Goal: Task Accomplishment & Management: Manage account settings

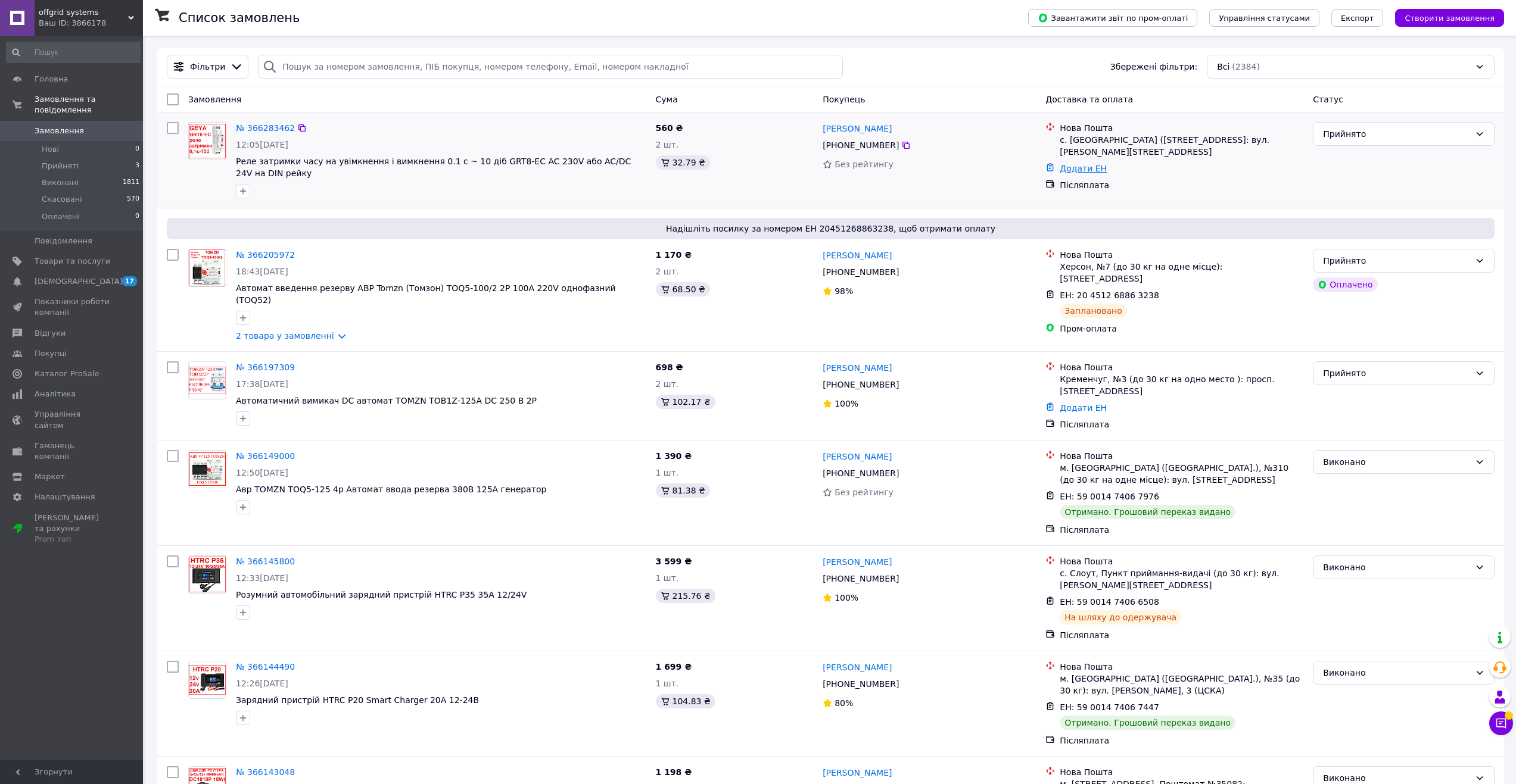
click at [1087, 164] on link "Додати ЕН" at bounding box center [1083, 168] width 47 height 9
click at [985, 202] on input "Додати ЕН" at bounding box center [1010, 206] width 159 height 24
type input "59001474826997"
click at [1051, 237] on button "Додати" at bounding box center [1051, 238] width 77 height 24
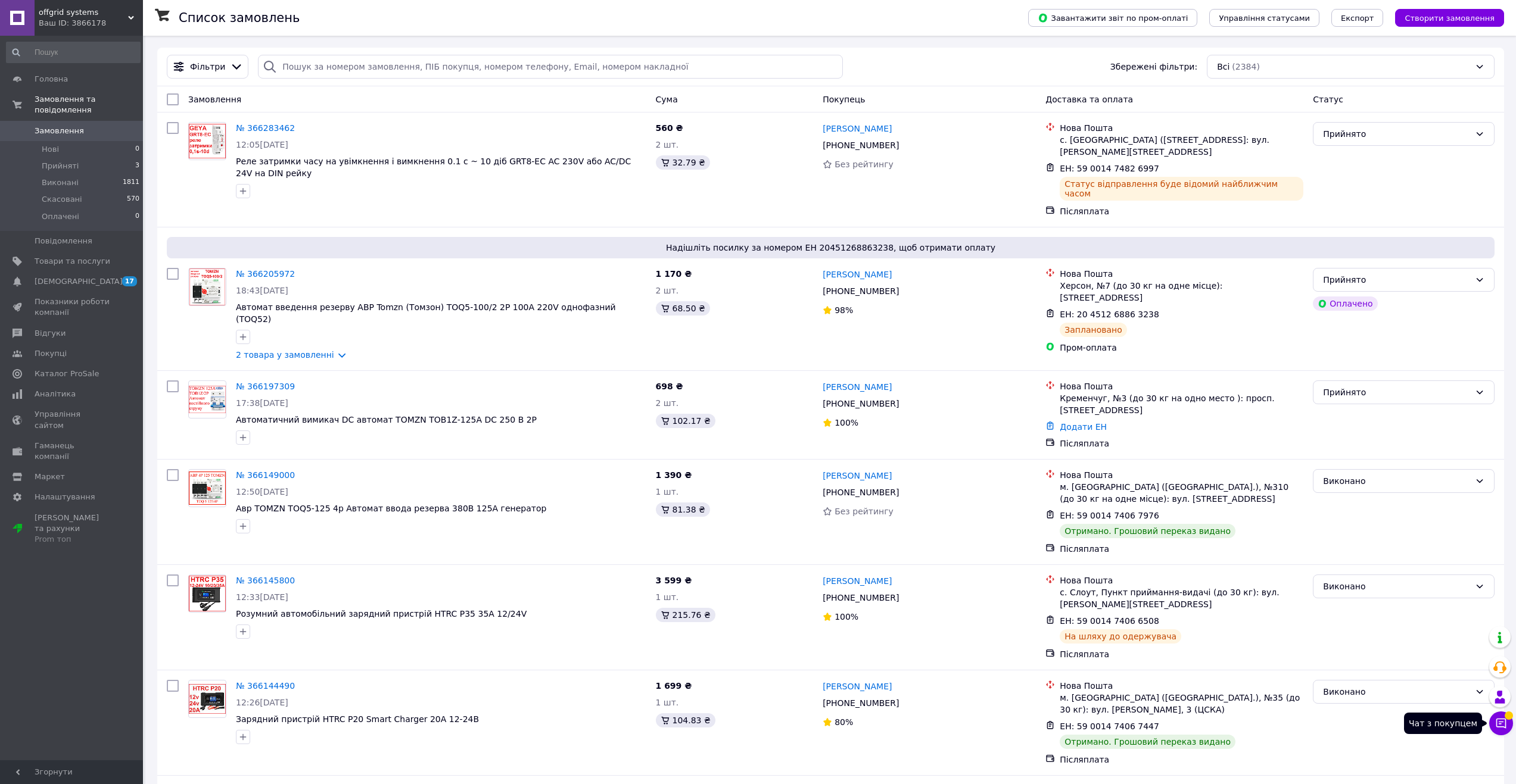
click at [1501, 719] on icon at bounding box center [1501, 723] width 10 height 10
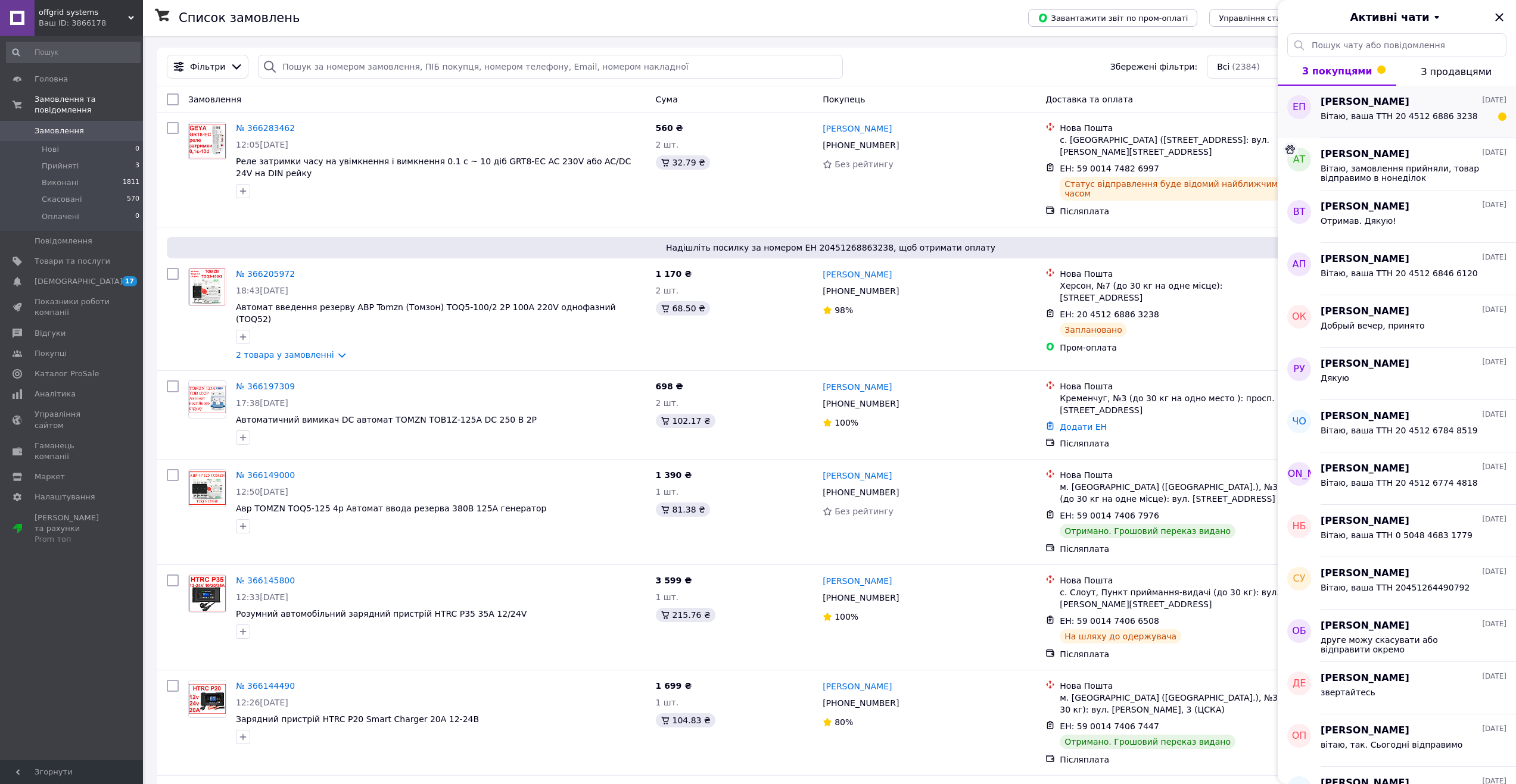
click at [1361, 116] on span "Вітаю, ваша ТТН 20 4512 6886 3238" at bounding box center [1399, 116] width 157 height 9
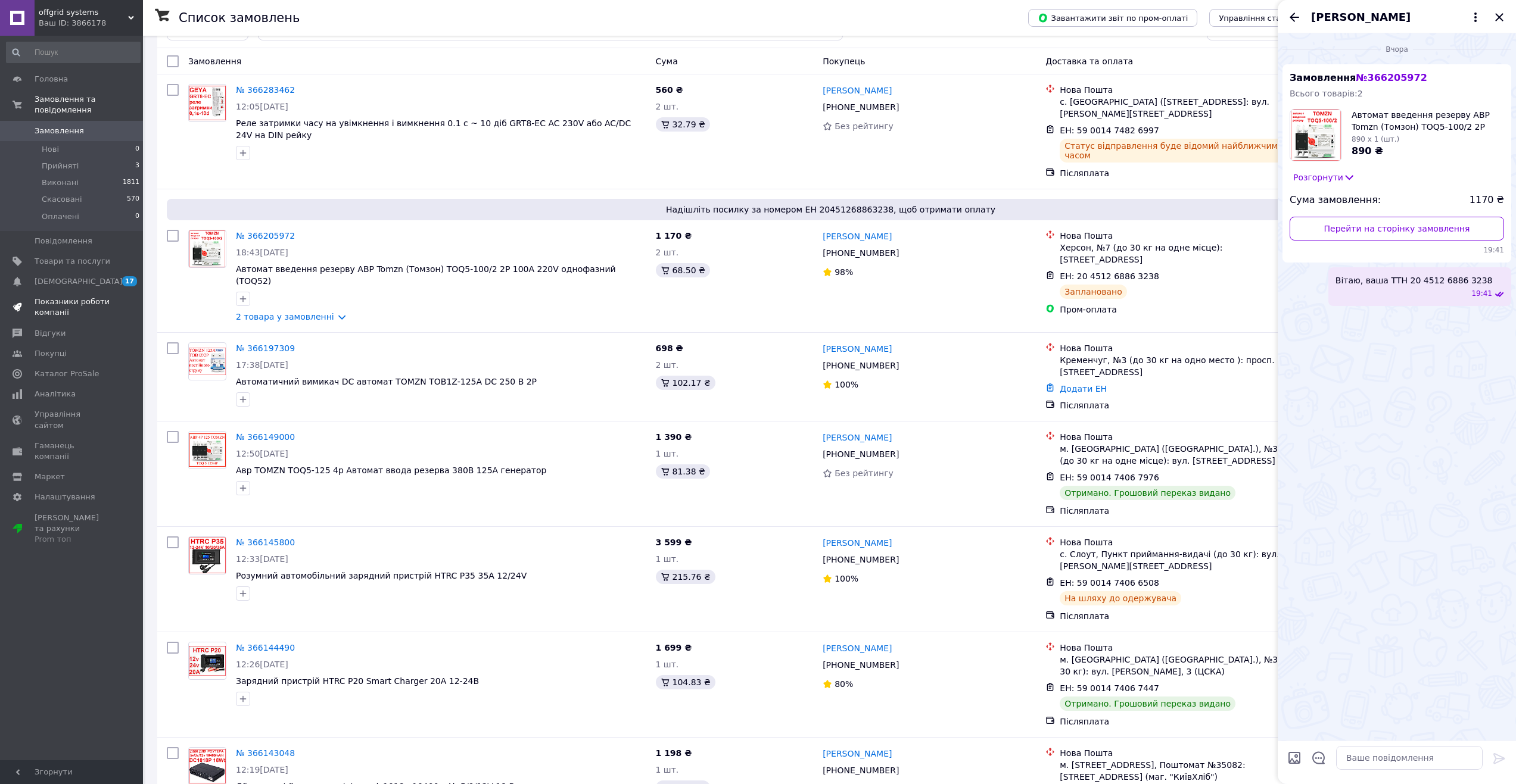
scroll to position [59, 0]
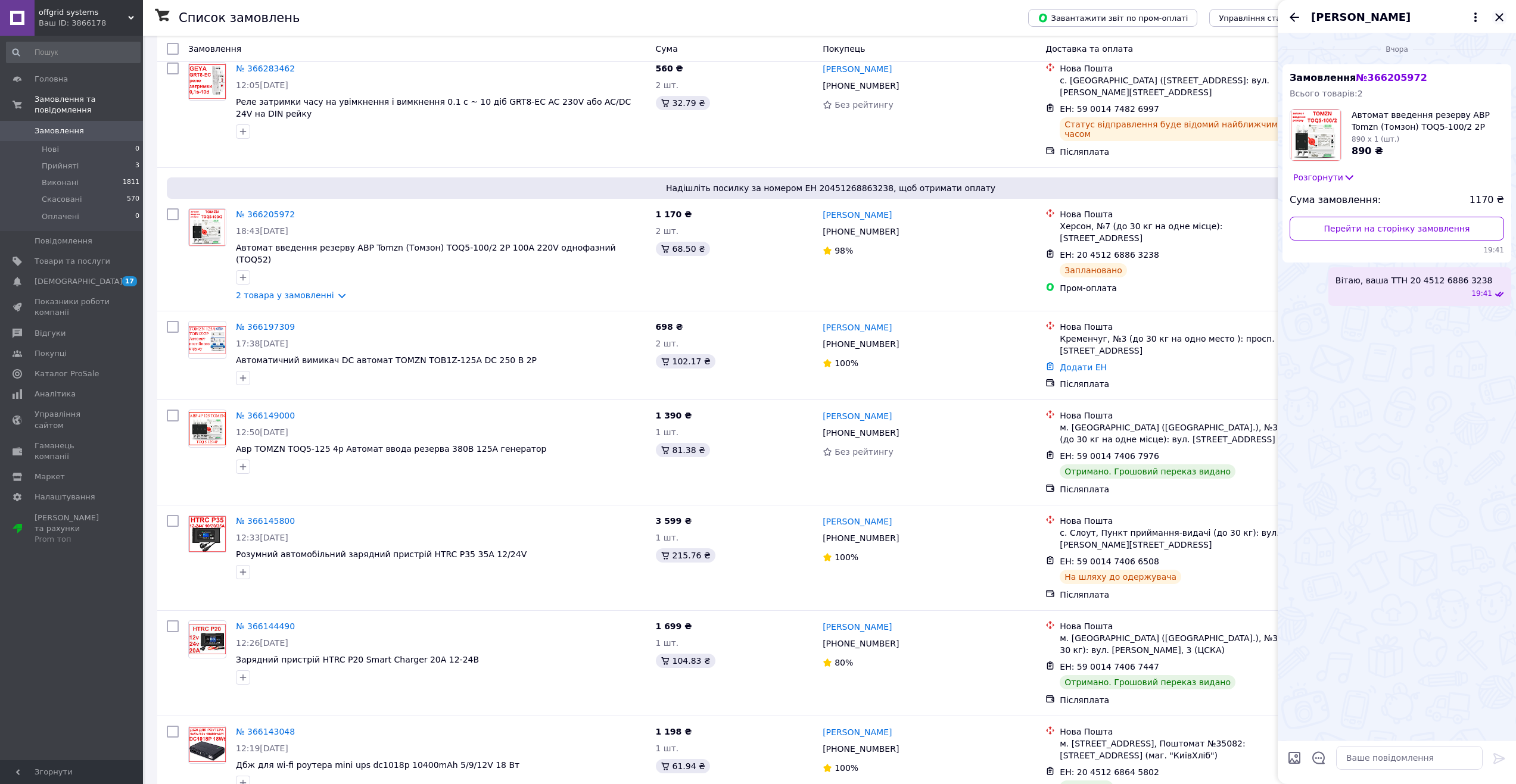
click at [1498, 19] on icon "Закрити" at bounding box center [1499, 16] width 8 height 8
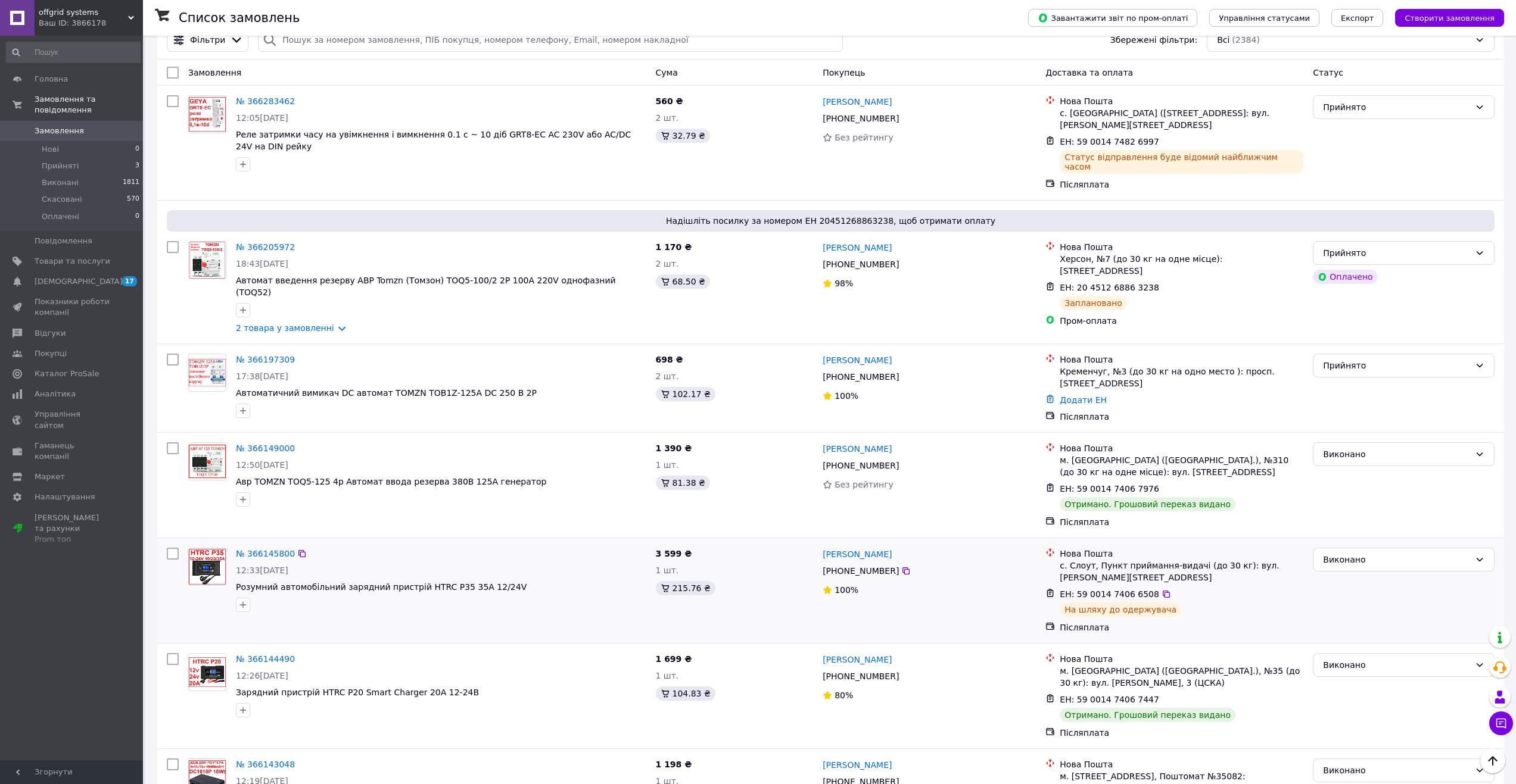
scroll to position [0, 0]
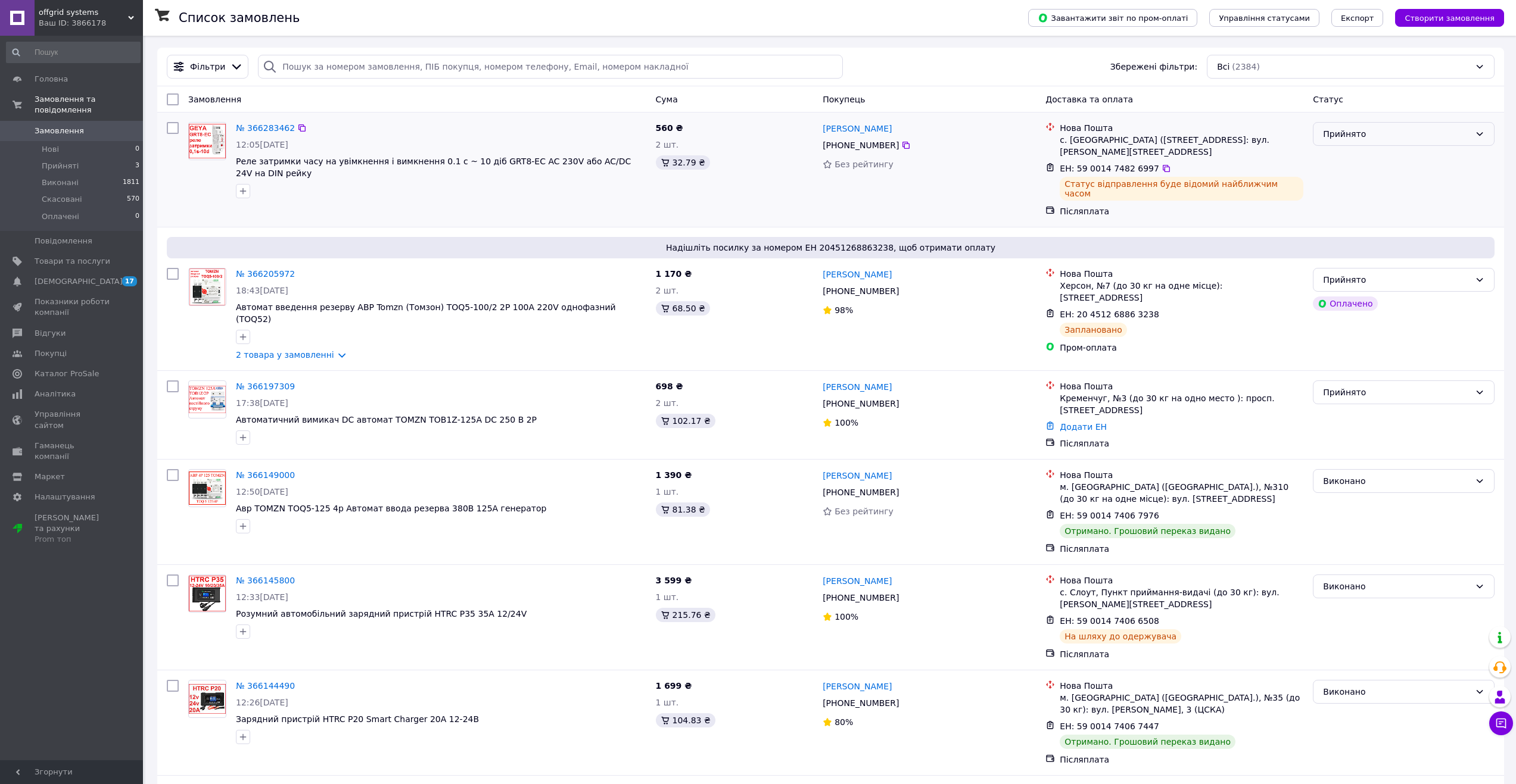
click at [1355, 130] on div "Прийнято" at bounding box center [1397, 134] width 147 height 13
click at [1349, 161] on li "Виконано" at bounding box center [1403, 160] width 180 height 22
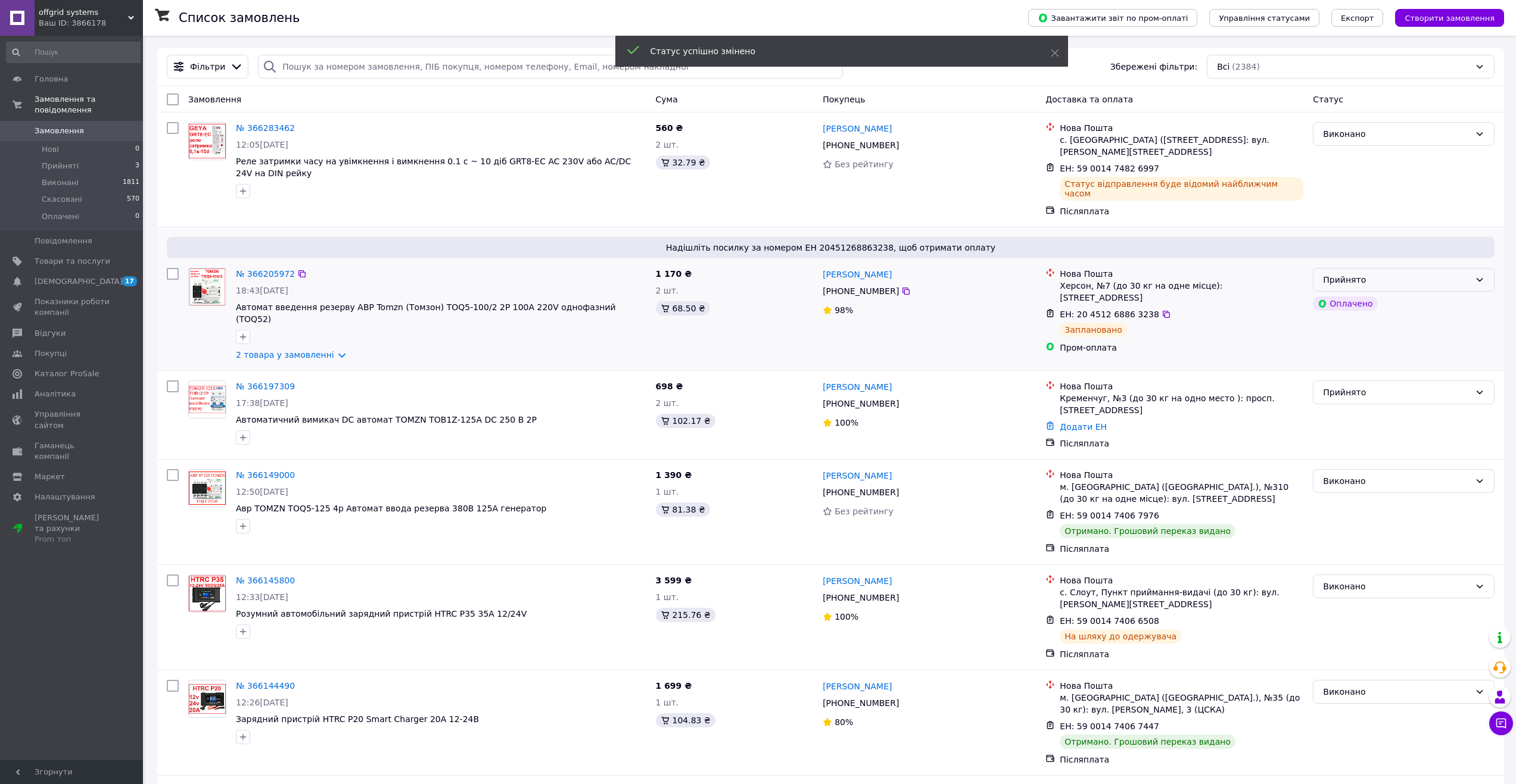
click at [1365, 273] on div "Прийнято" at bounding box center [1397, 279] width 147 height 13
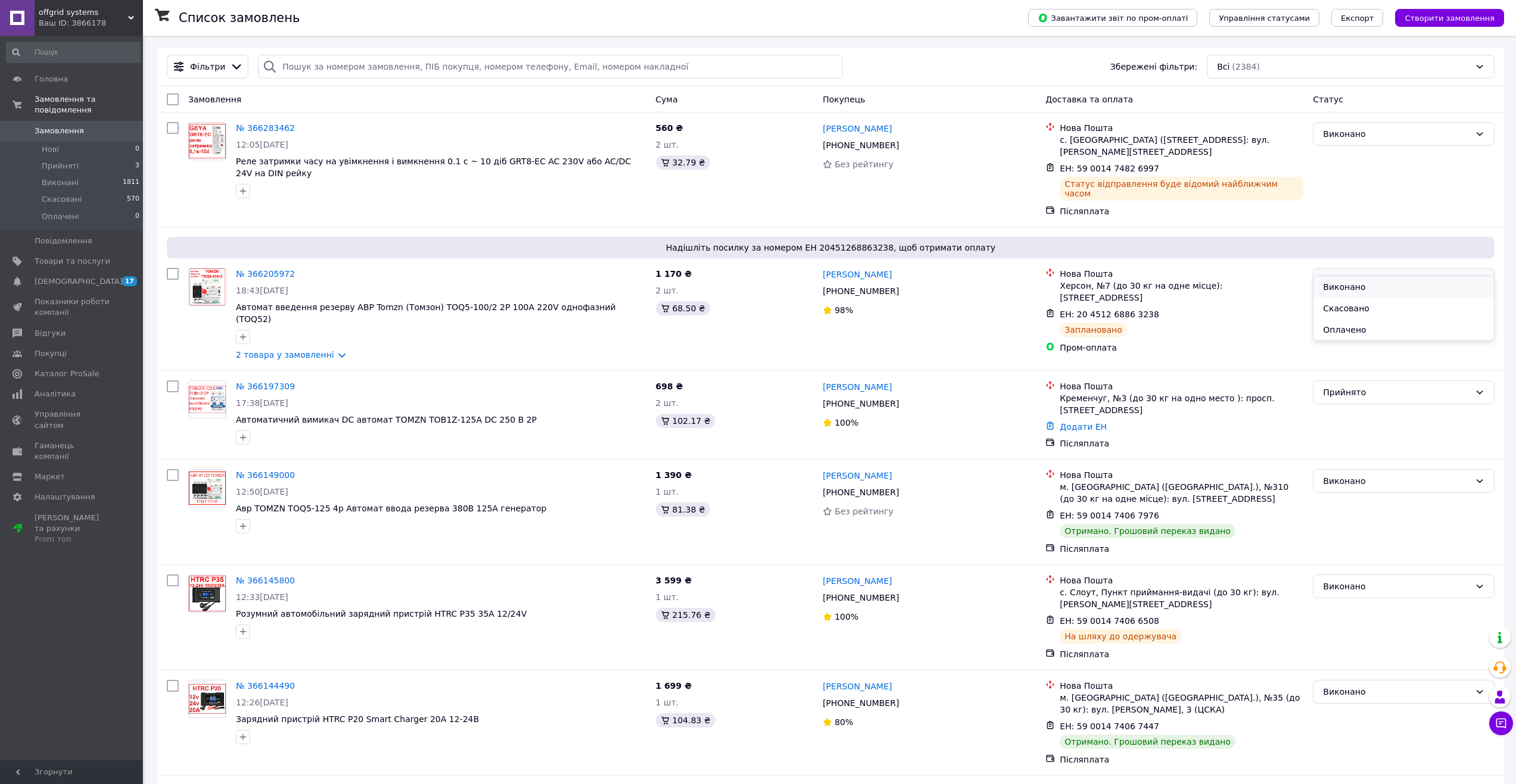
click at [1349, 287] on li "Виконано" at bounding box center [1403, 287] width 180 height 22
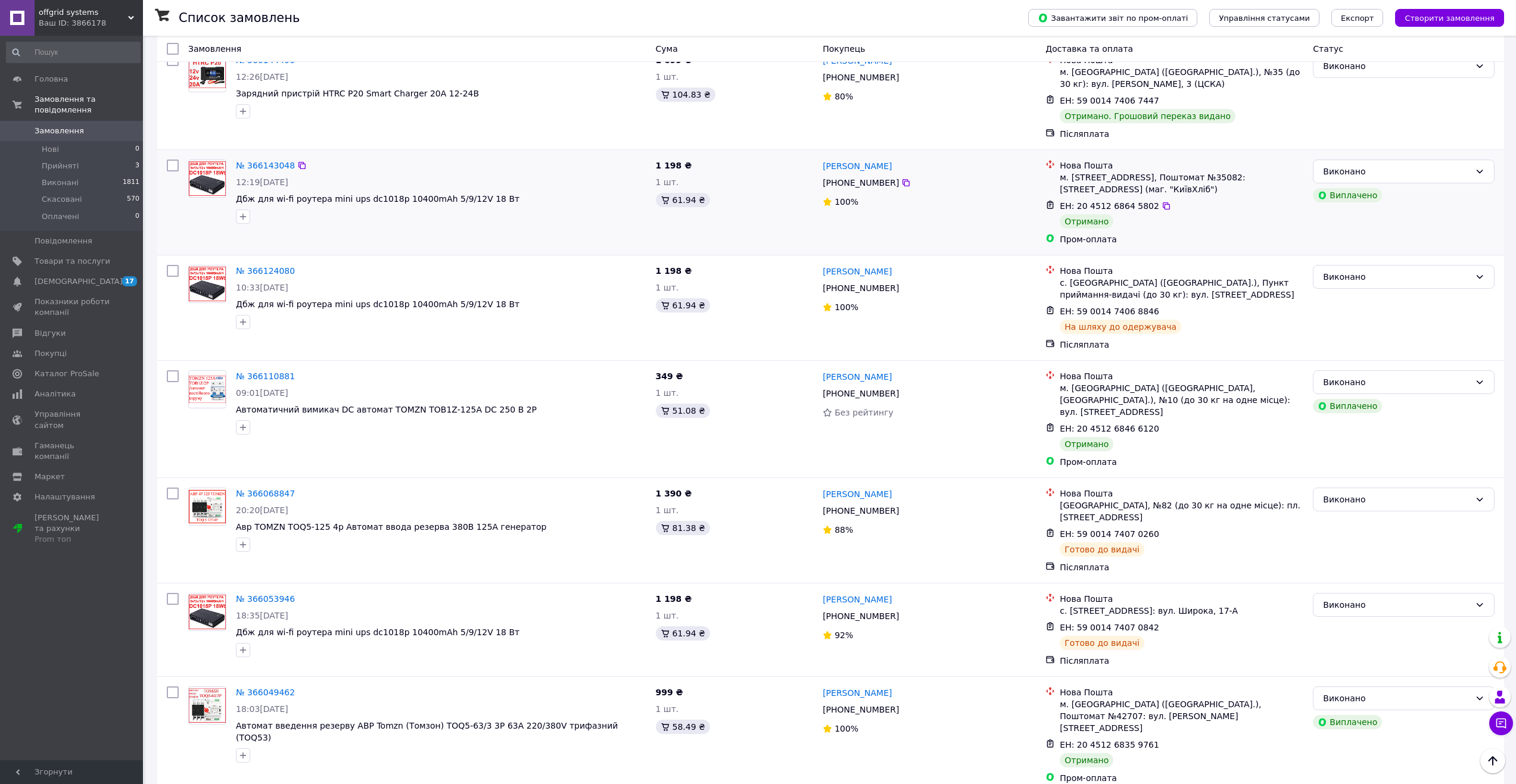
scroll to position [655, 0]
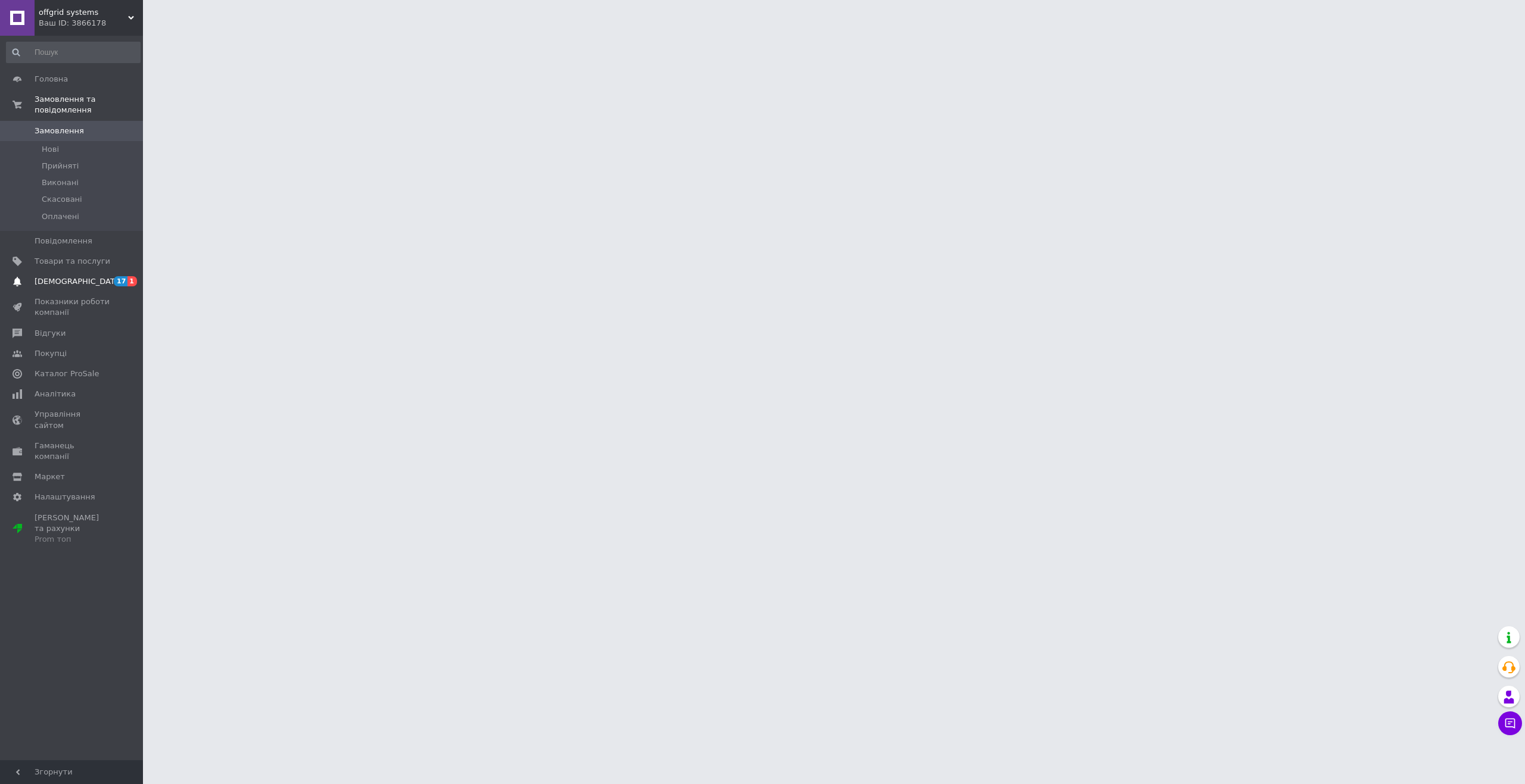
click at [59, 276] on span "[DEMOGRAPHIC_DATA]" at bounding box center [78, 282] width 88 height 11
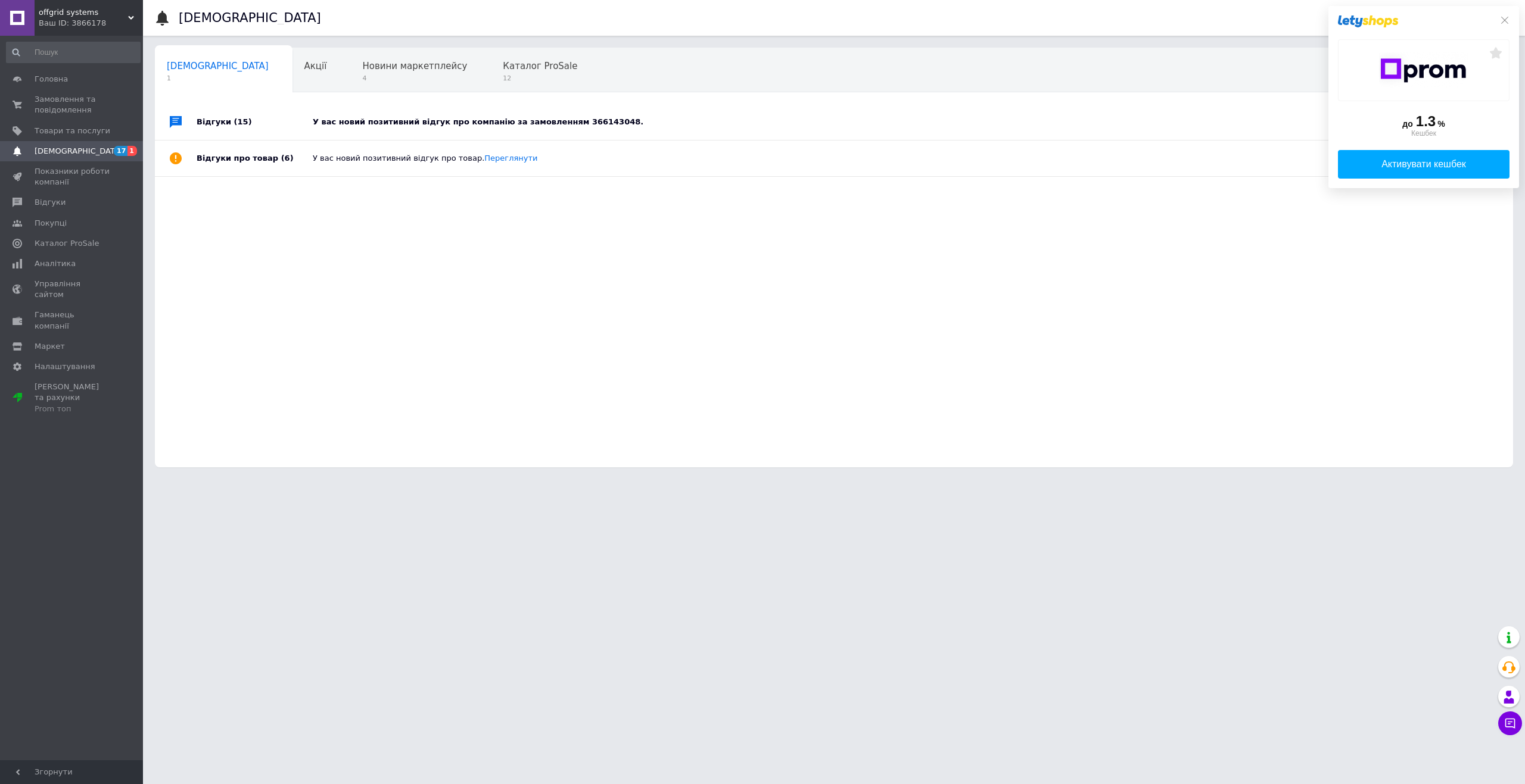
click at [399, 119] on div "У вас новий позитивний відгук про компанію за замовленням 366143048." at bounding box center [847, 122] width 1069 height 11
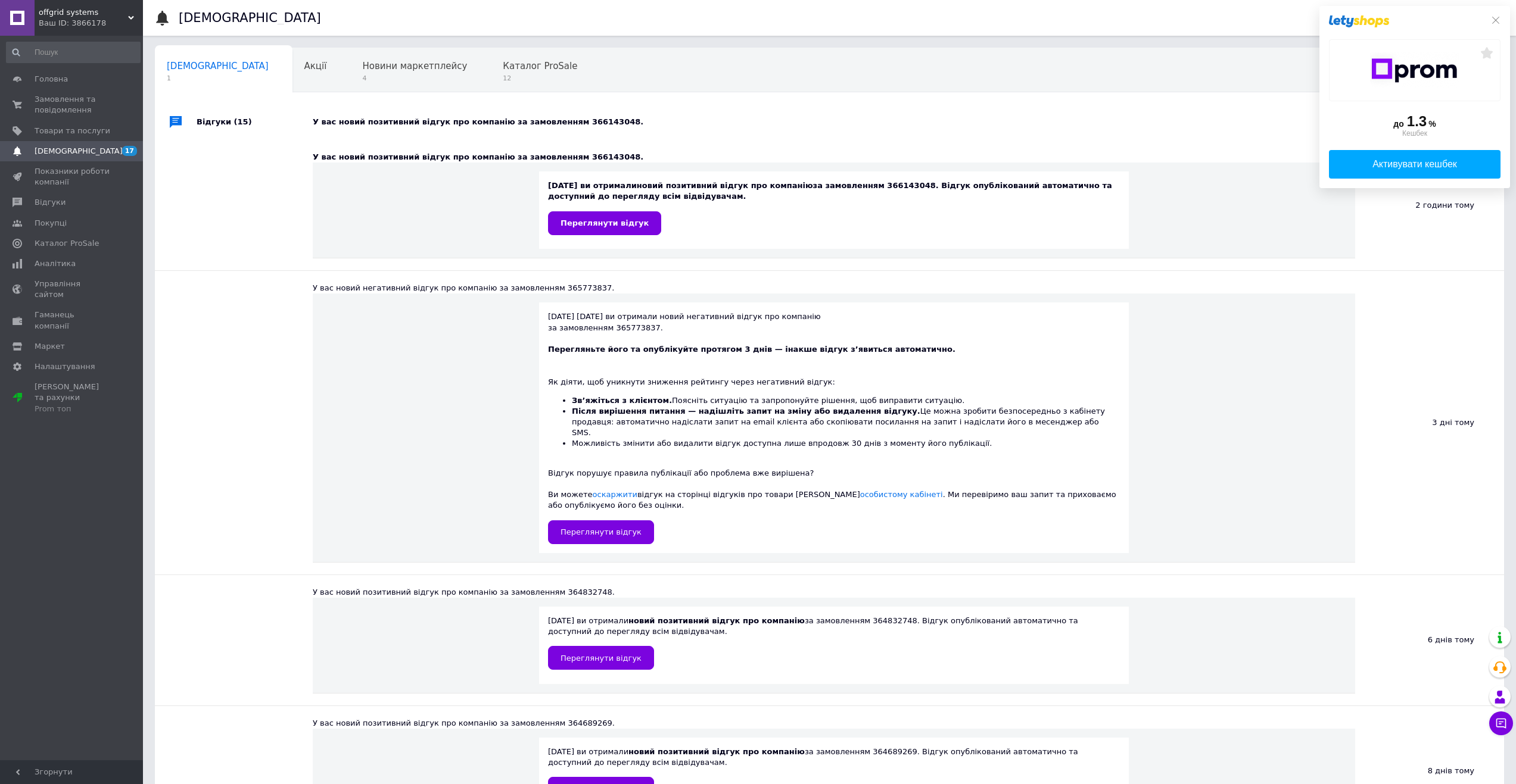
click at [399, 118] on div "У вас новий позитивний відгук про компанію за замовленням 366143048." at bounding box center [843, 122] width 1060 height 11
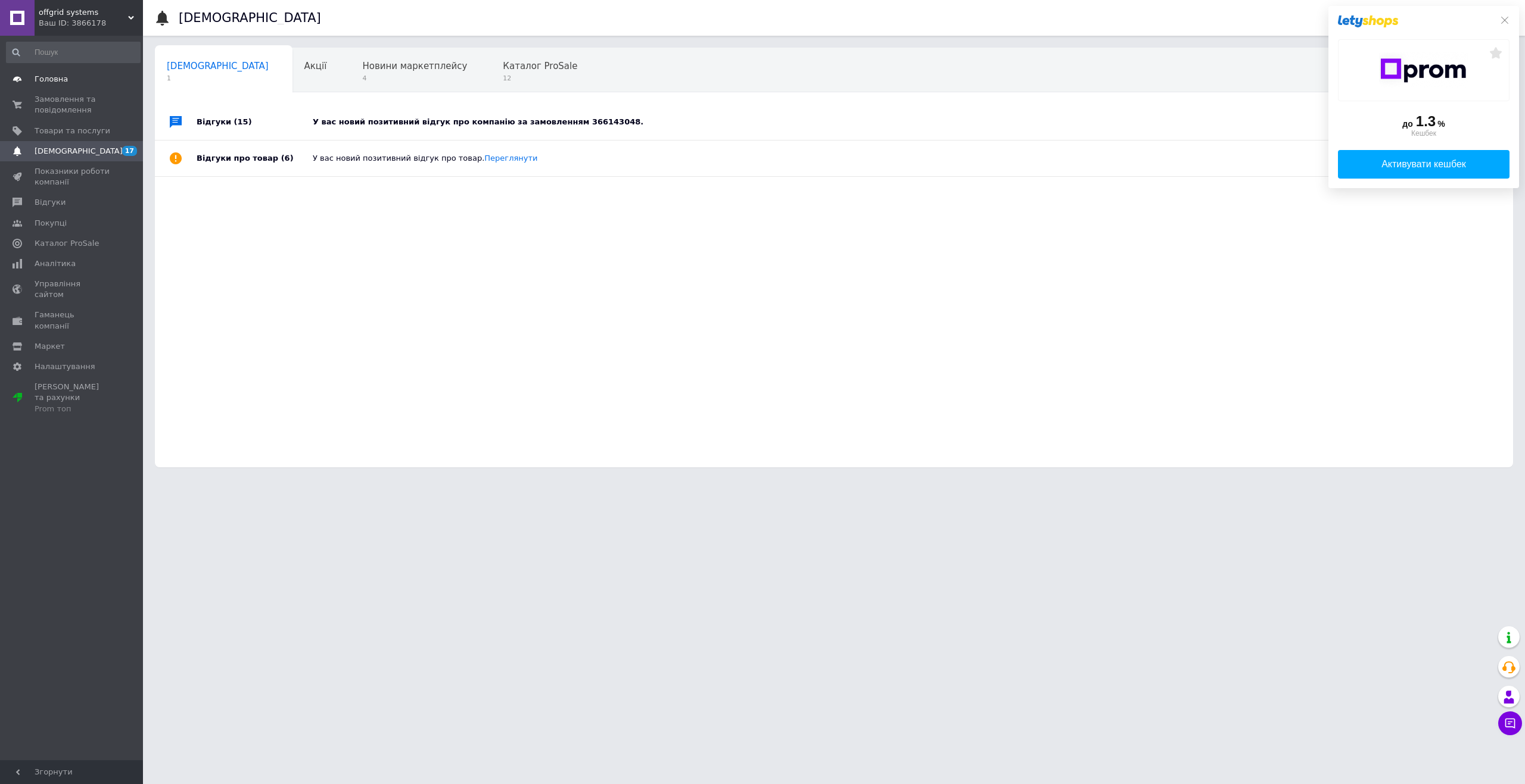
click at [45, 83] on span "Головна" at bounding box center [51, 79] width 34 height 11
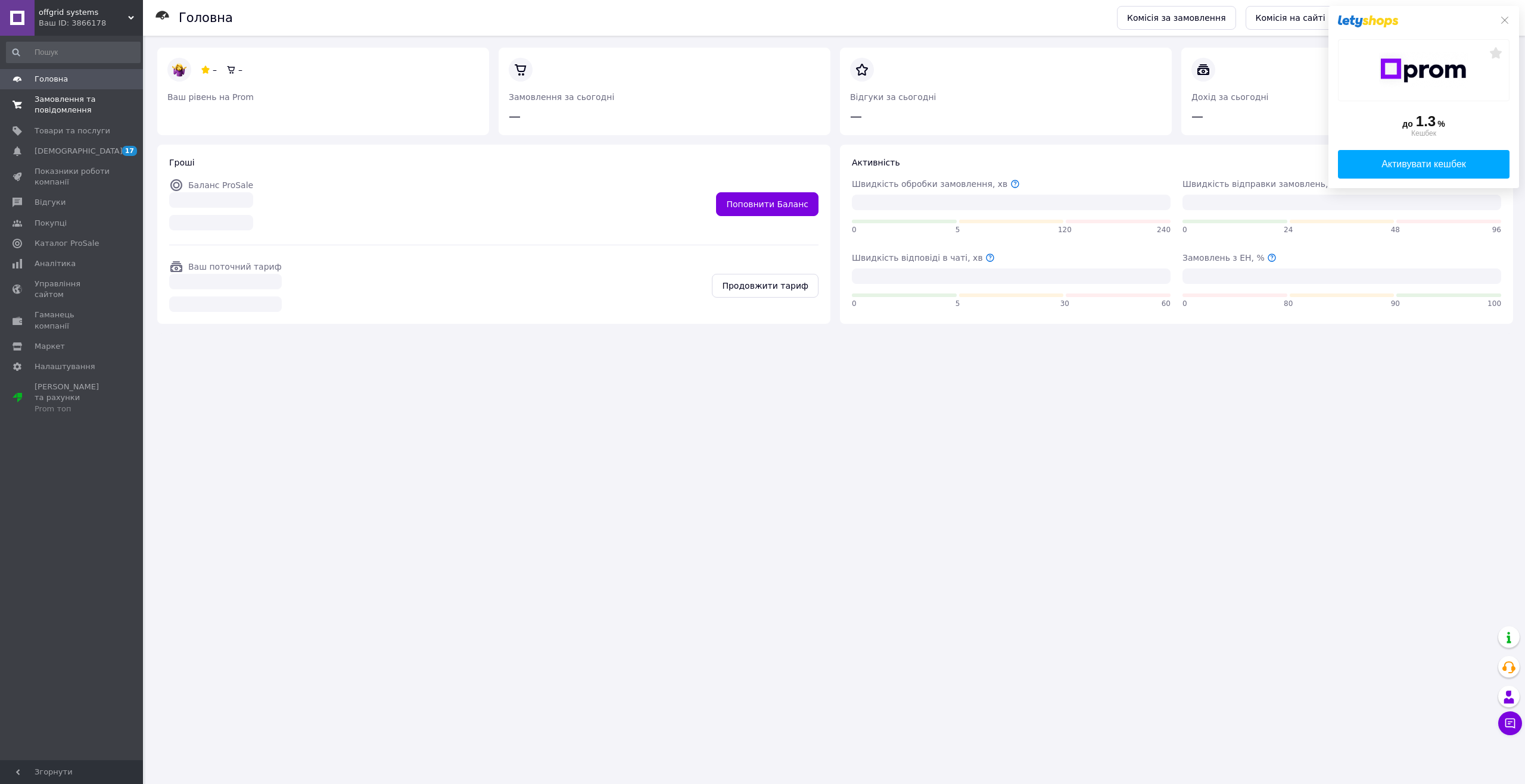
click at [53, 103] on span "Замовлення та повідомлення" at bounding box center [72, 105] width 76 height 22
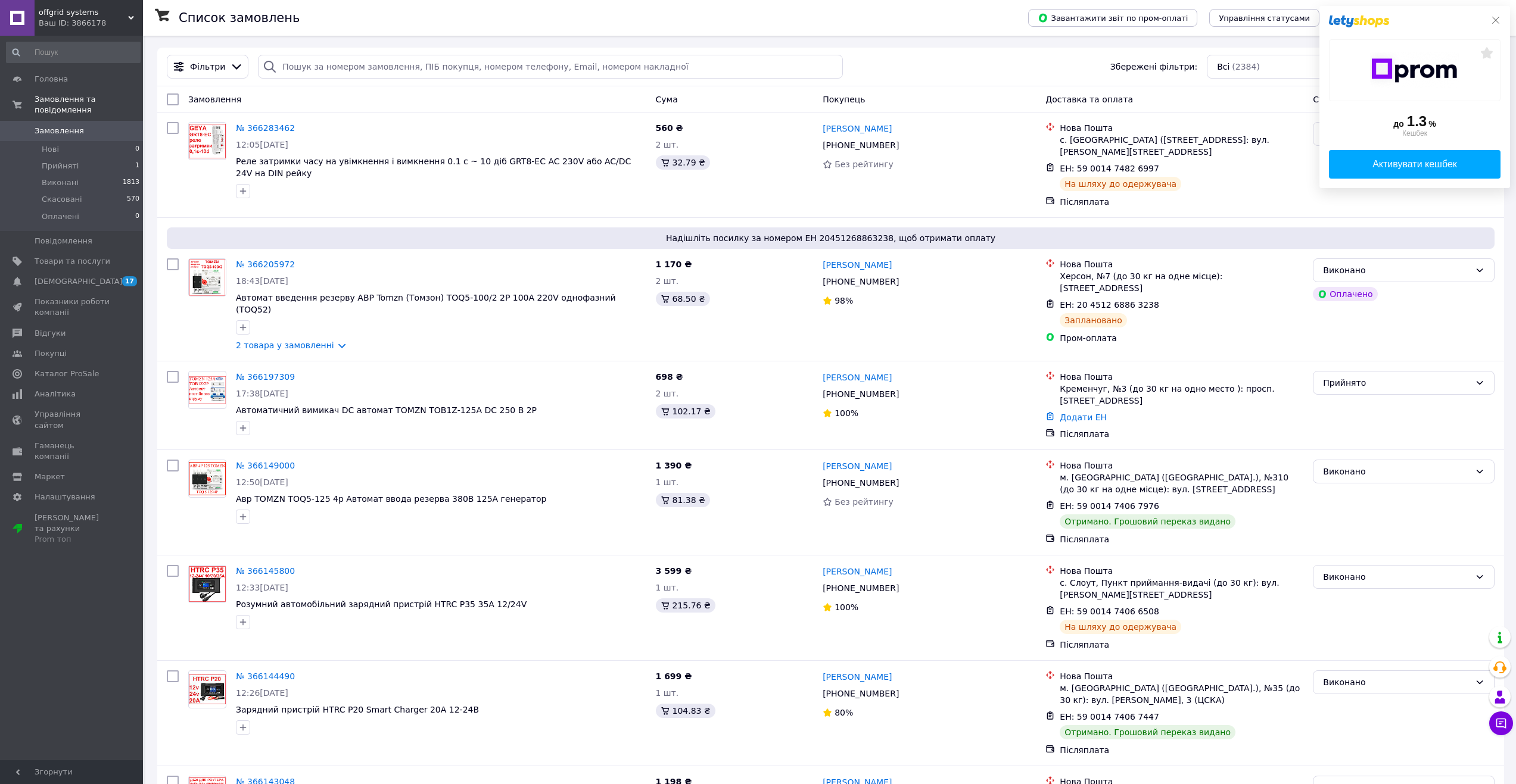
click at [1496, 22] on icon at bounding box center [1495, 20] width 9 height 9
